Goal: Browse casually

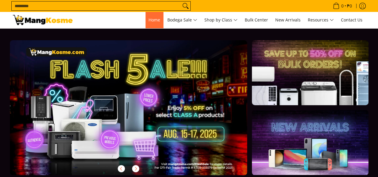
click at [148, 19] on span "Home" at bounding box center [154, 20] width 12 height 6
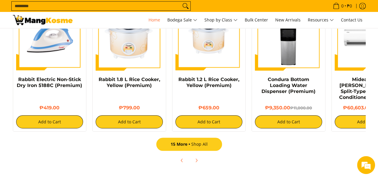
click at [184, 142] on link "15 More Shop All" at bounding box center [189, 144] width 66 height 13
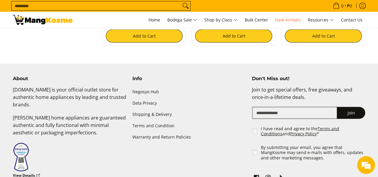
scroll to position [1130, 0]
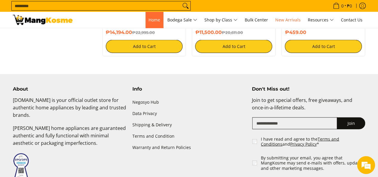
click at [145, 22] on link "Home" at bounding box center [154, 20] width 18 height 16
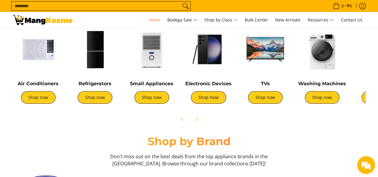
scroll to position [0, 237]
click at [196, 120] on icon "Next" at bounding box center [196, 119] width 5 height 5
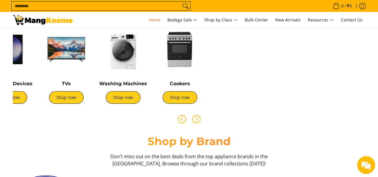
scroll to position [0, 0]
click at [179, 119] on icon "Previous" at bounding box center [181, 119] width 5 height 5
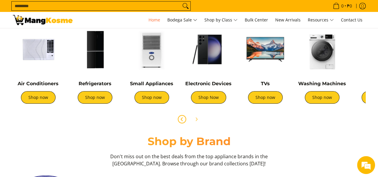
click at [264, 52] on img at bounding box center [265, 49] width 51 height 51
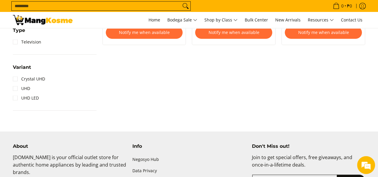
scroll to position [299, 0]
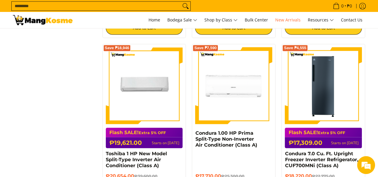
scroll to position [771, 0]
